Goal: Task Accomplishment & Management: Manage account settings

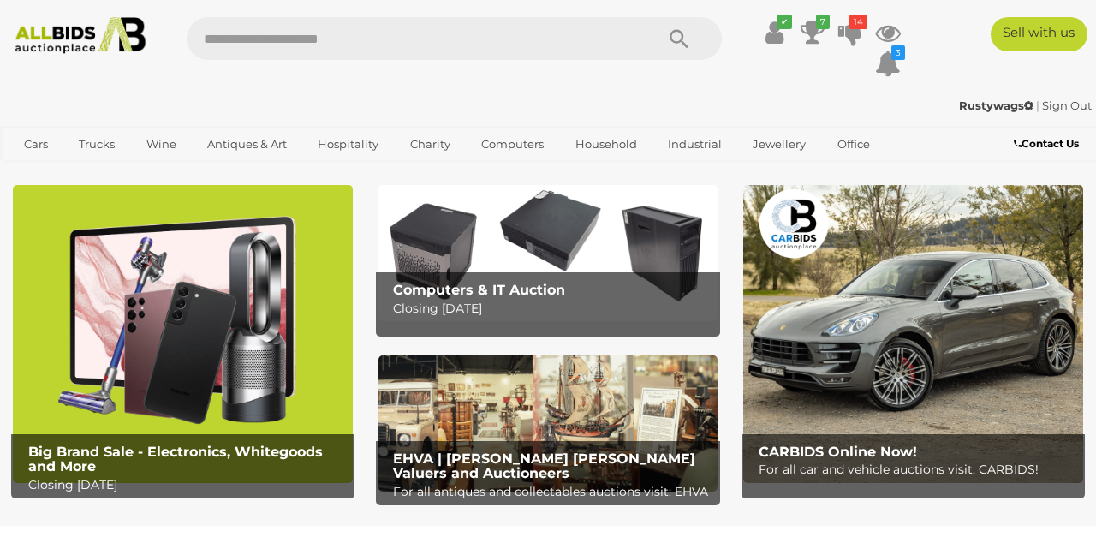
click at [793, 4] on div "✔ Track & Trace 7 14" at bounding box center [548, 46] width 1096 height 92
click at [797, 24] on ul "✔ Your account is up to date Transaction History Current Bids" at bounding box center [822, 48] width 174 height 63
click at [807, 19] on icon at bounding box center [813, 32] width 24 height 31
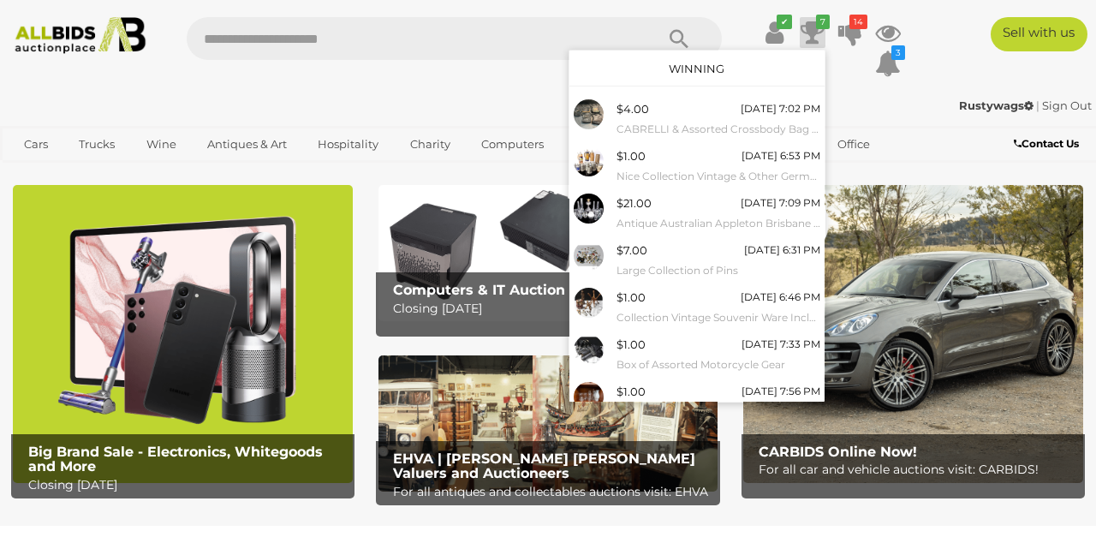
click at [781, 22] on icon "✔" at bounding box center [784, 22] width 15 height 15
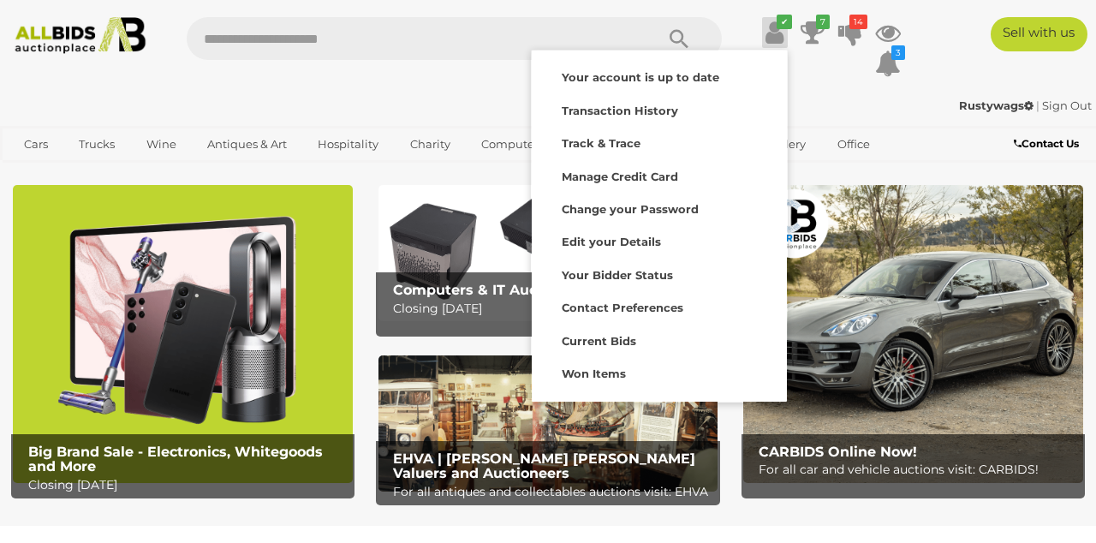
click at [614, 344] on strong "Current Bids" at bounding box center [599, 341] width 75 height 14
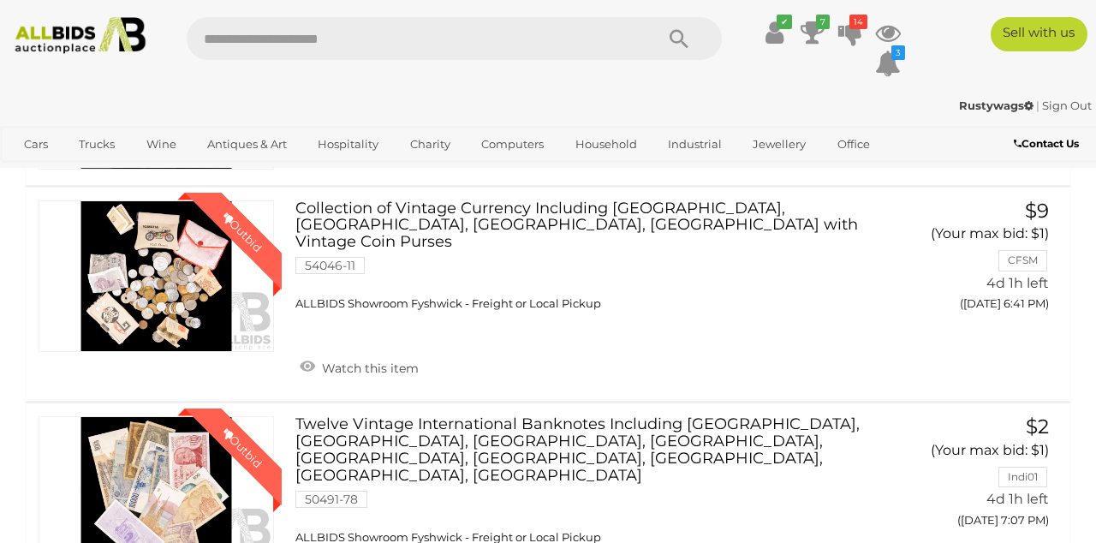
scroll to position [1354, 0]
